Goal: Information Seeking & Learning: Understand process/instructions

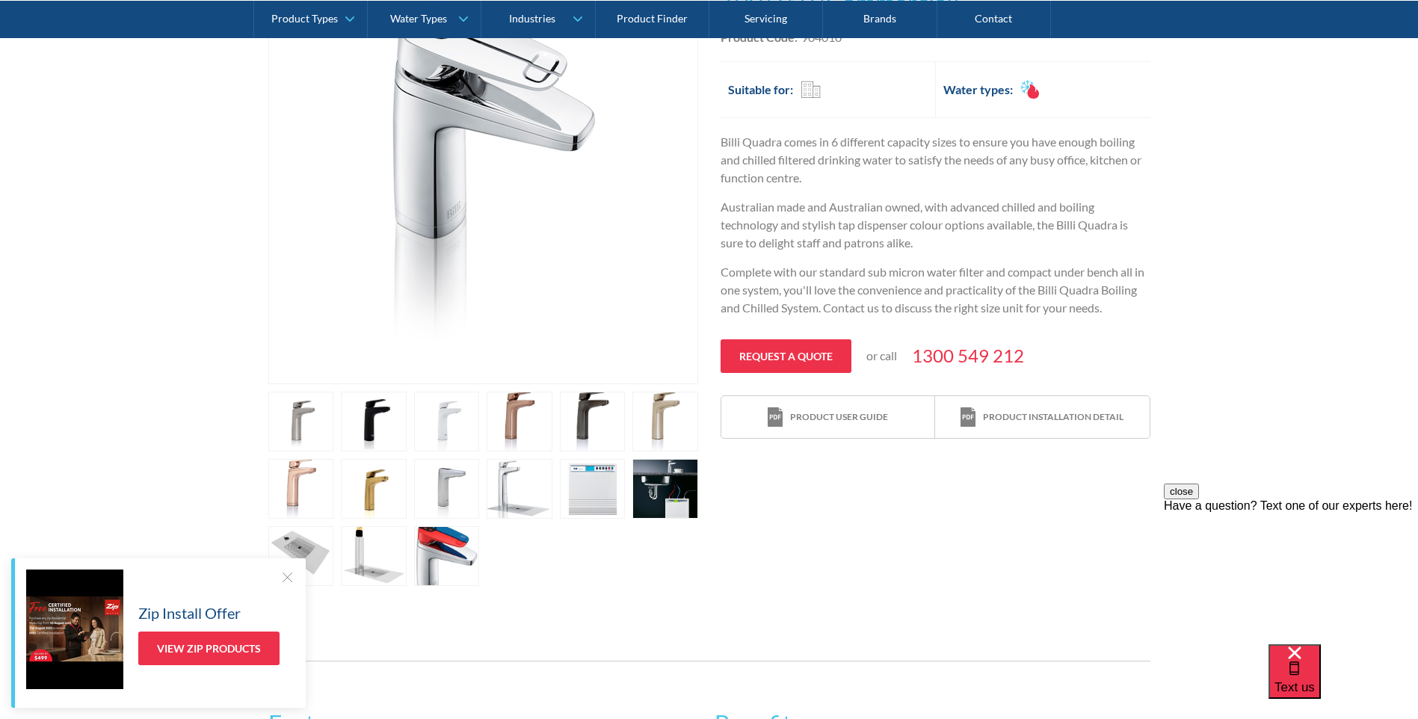
scroll to position [374, 0]
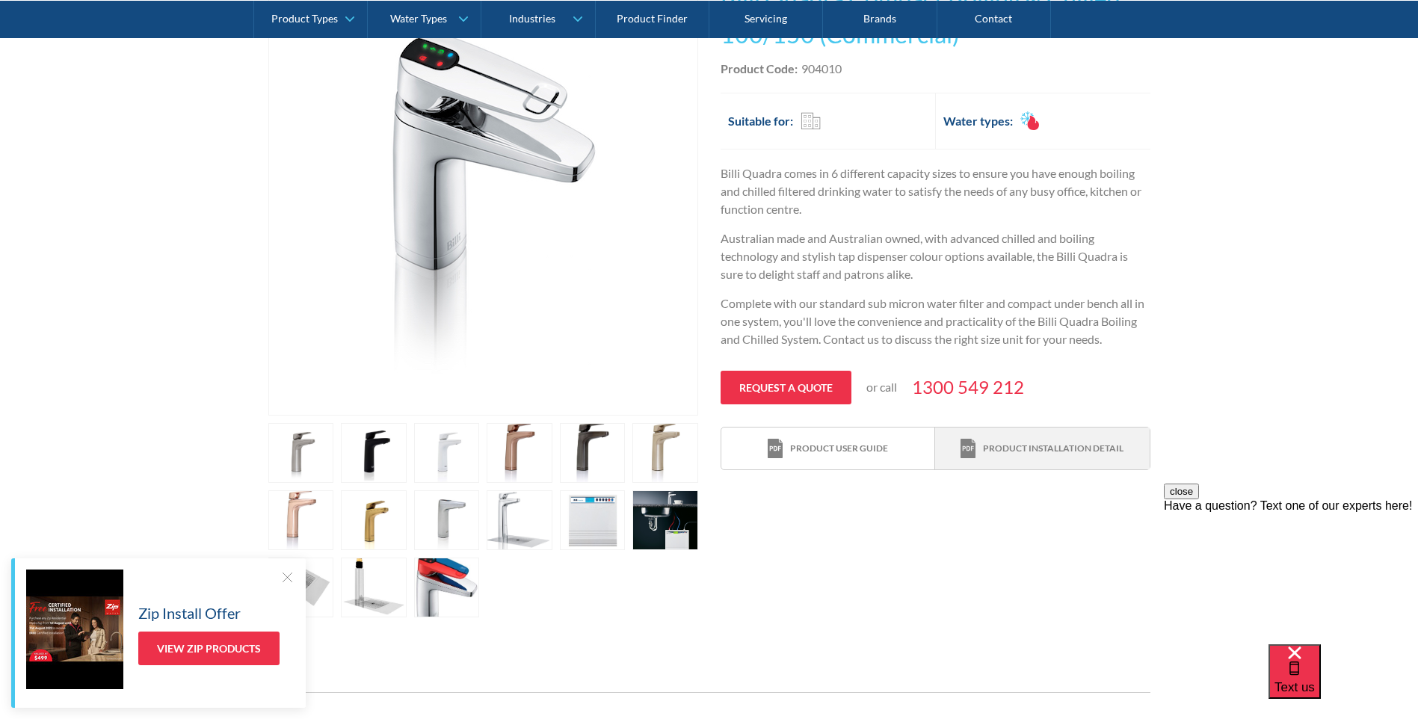
click at [1023, 443] on div "Product installation detail" at bounding box center [1053, 448] width 141 height 13
